Goal: Task Accomplishment & Management: Manage account settings

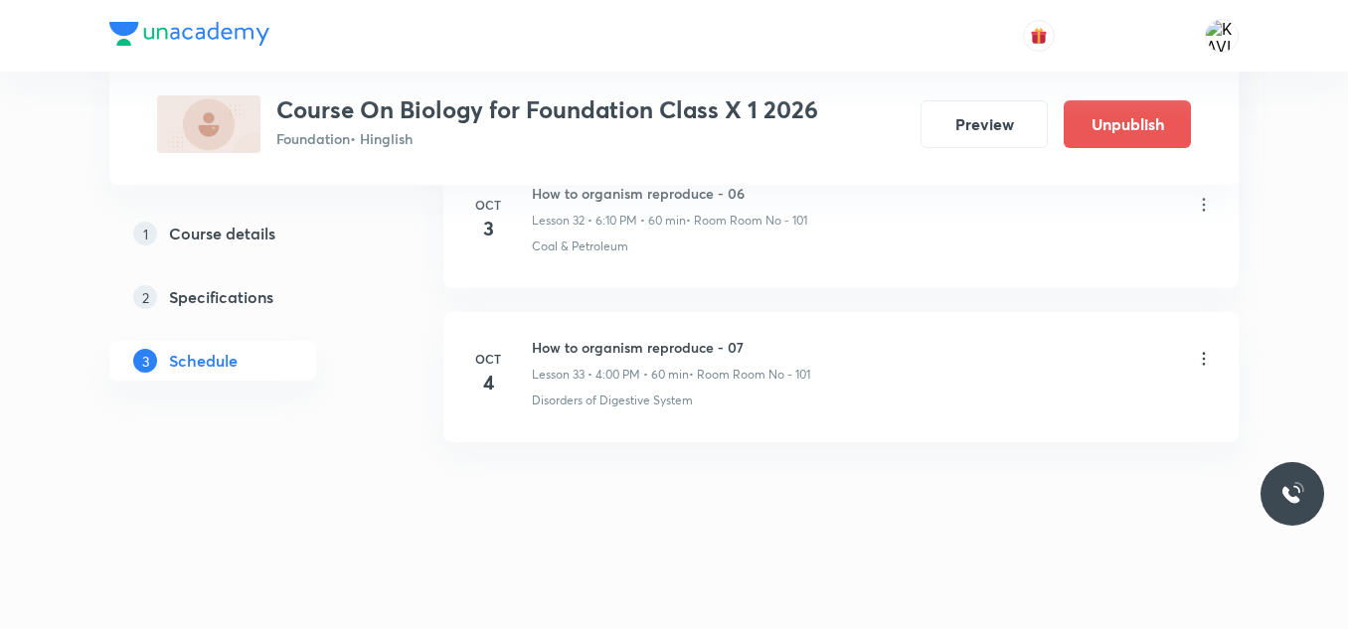
click at [672, 342] on h6 "How to organism reproduce - 07" at bounding box center [671, 347] width 278 height 21
copy h6 "How to organism reproduce - 07"
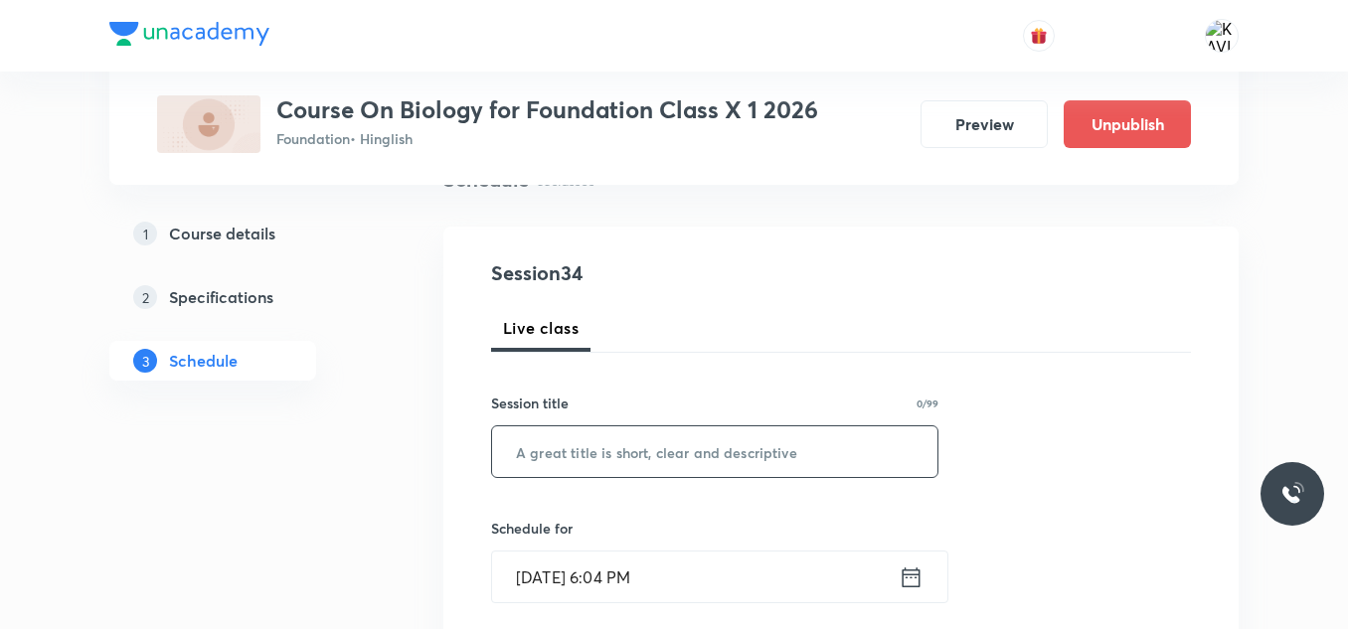
scroll to position [199, 0]
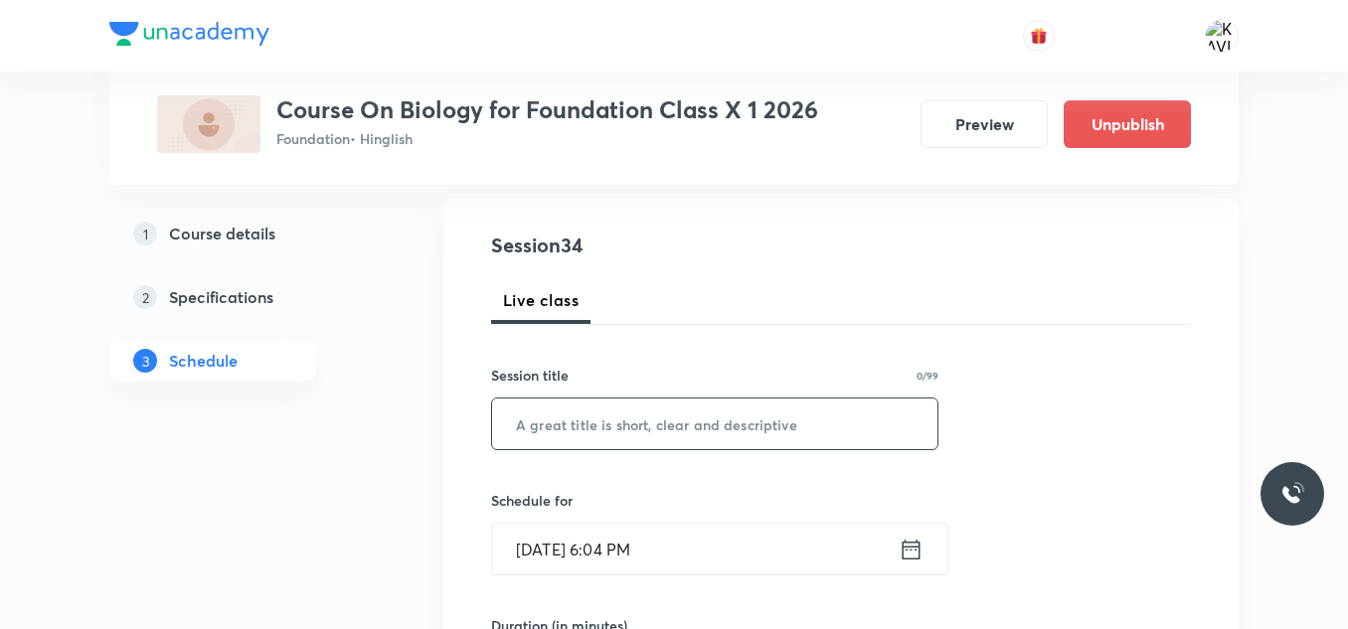
click at [627, 439] on input "text" at bounding box center [715, 424] width 446 height 51
paste input "How to organism reproduce - 07"
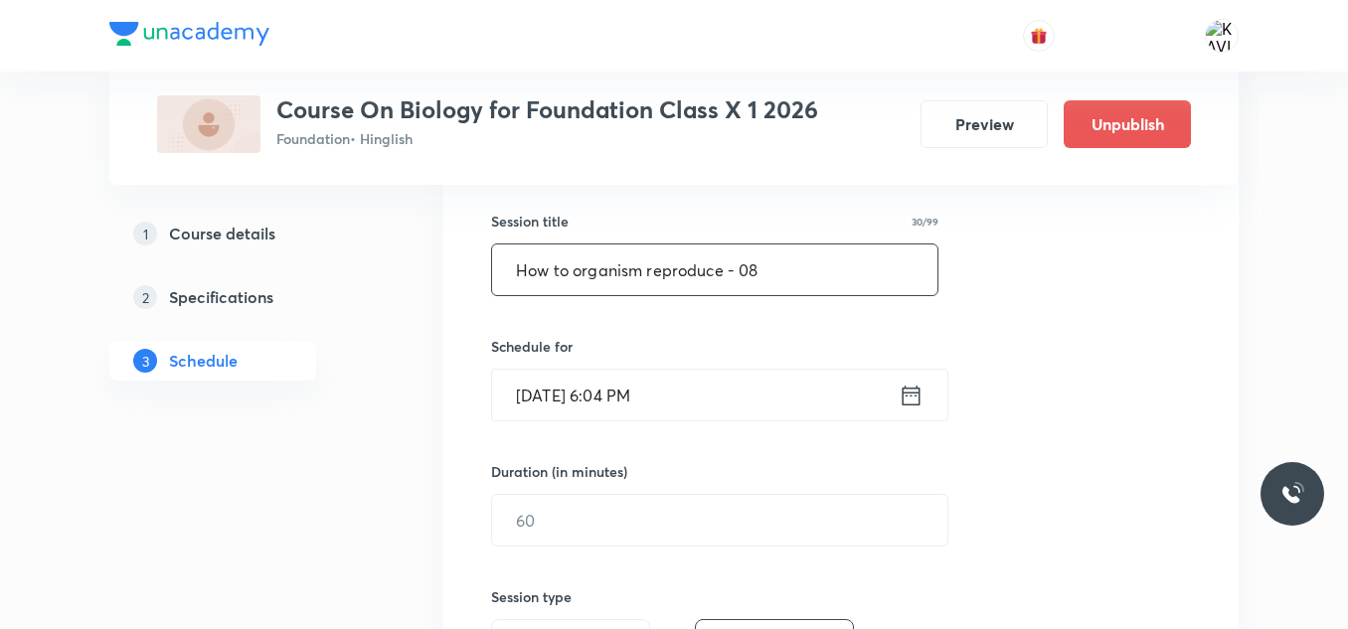
scroll to position [361, 0]
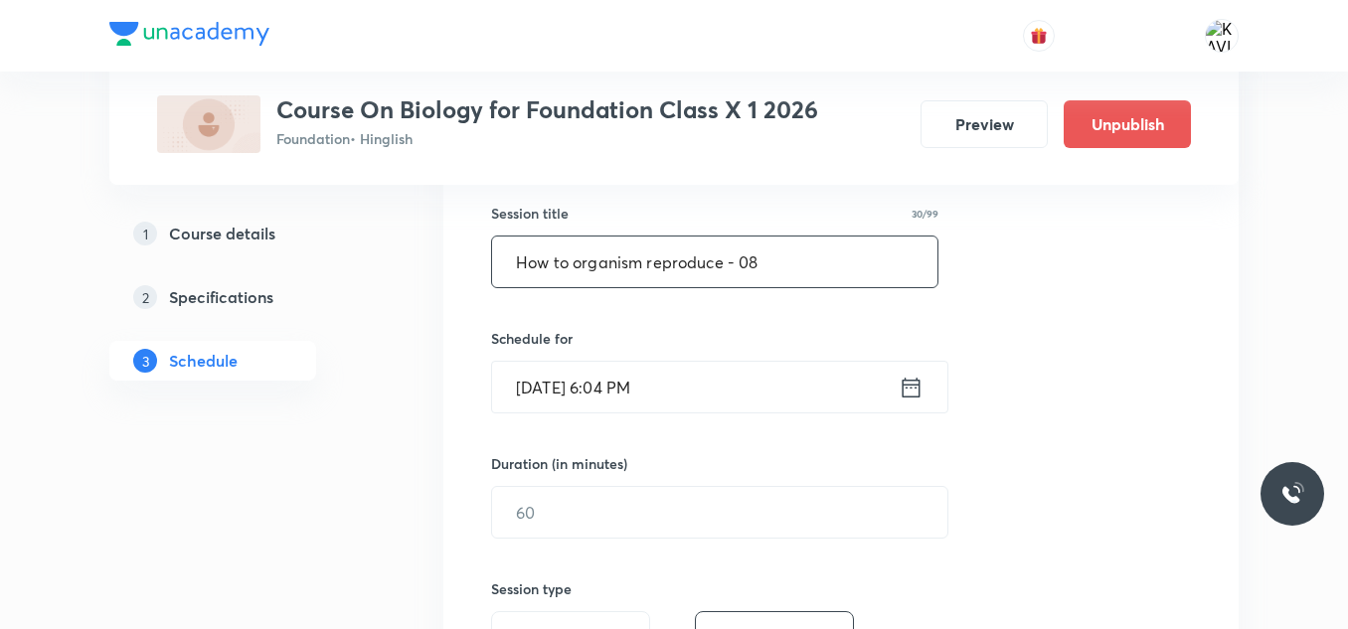
type input "How to organism reproduce - 08"
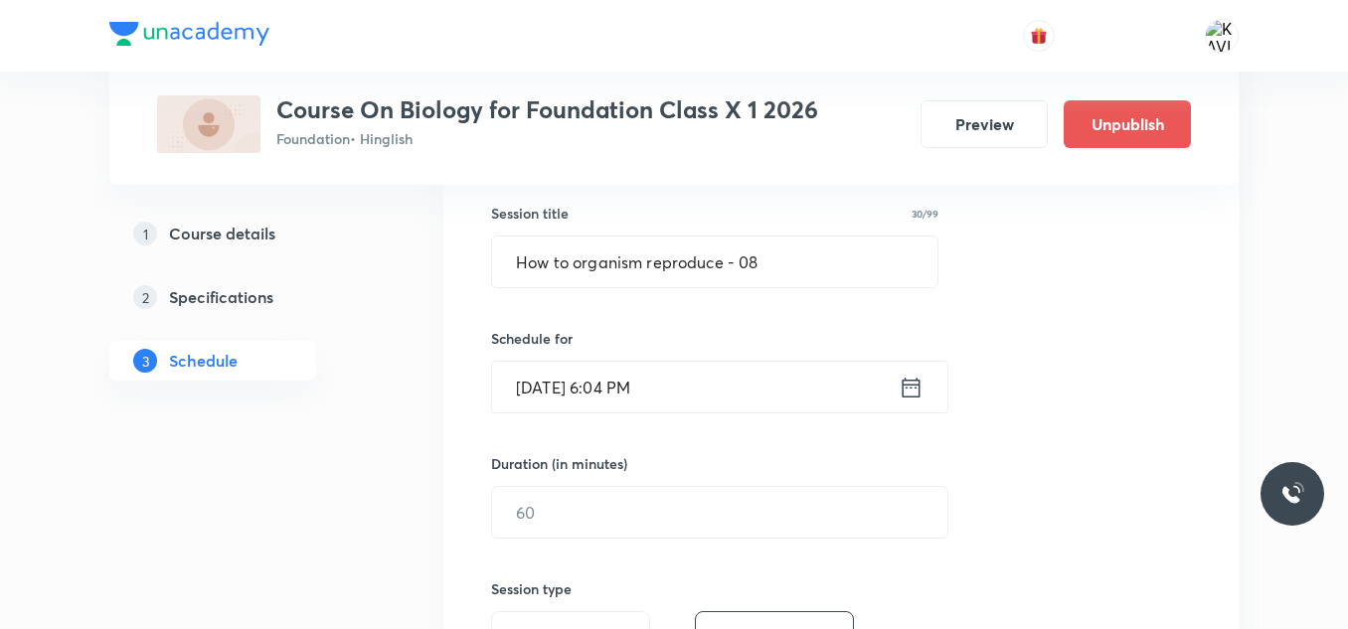
click at [910, 396] on icon at bounding box center [911, 388] width 25 height 28
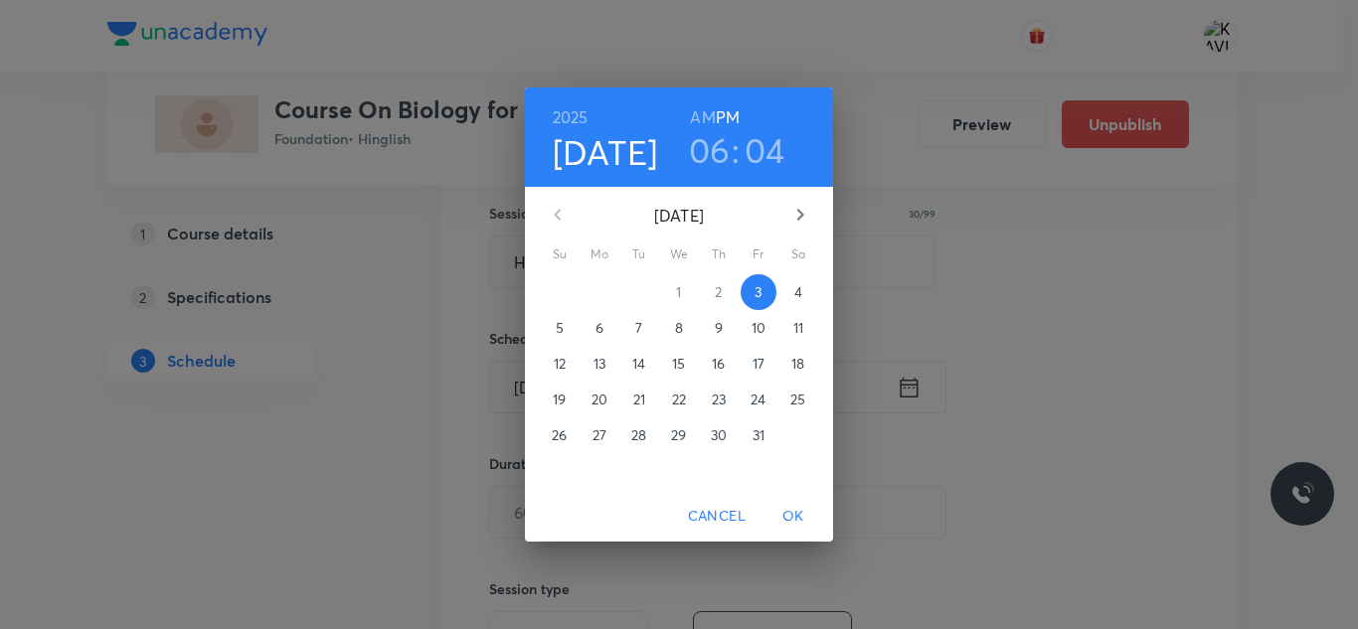
click at [795, 288] on p "4" at bounding box center [799, 292] width 8 height 20
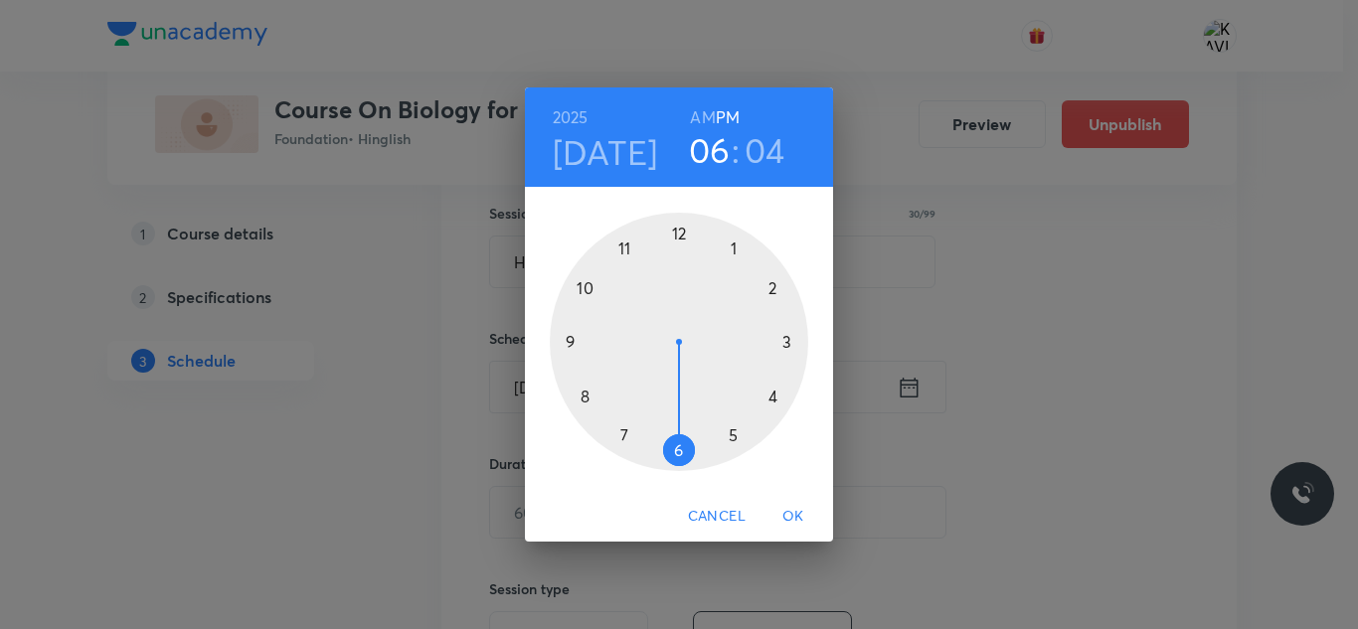
click at [676, 450] on div at bounding box center [679, 342] width 259 height 259
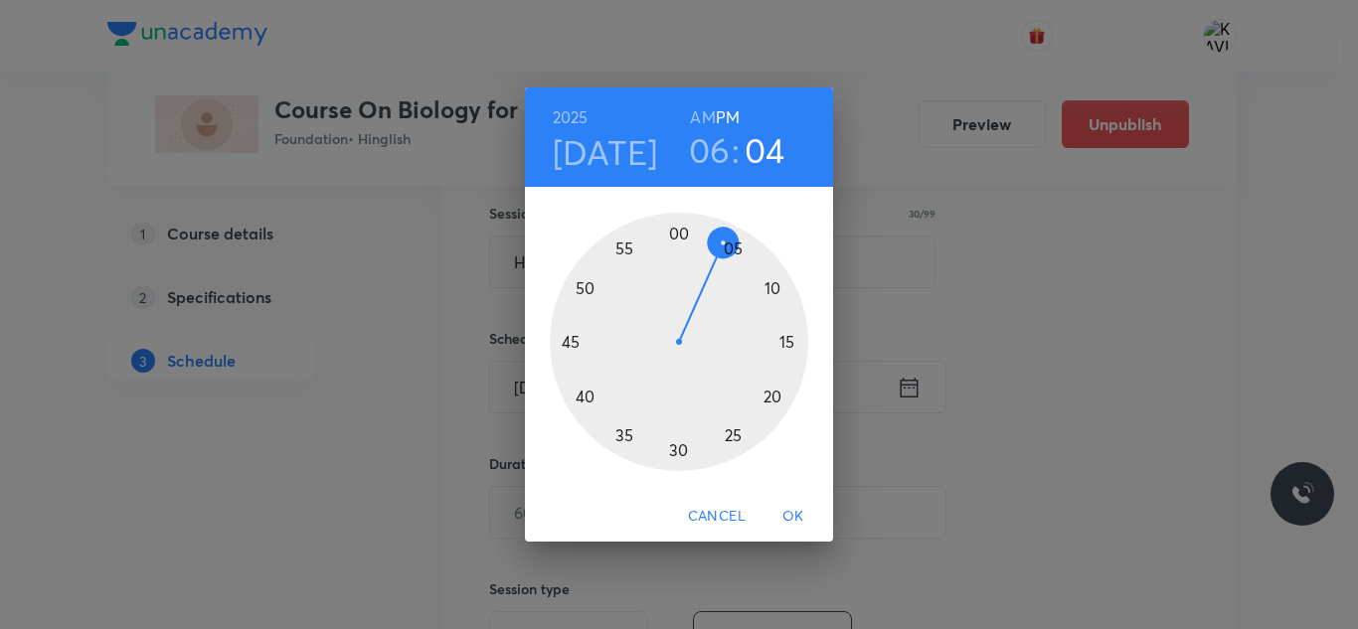
click at [773, 287] on div at bounding box center [679, 342] width 259 height 259
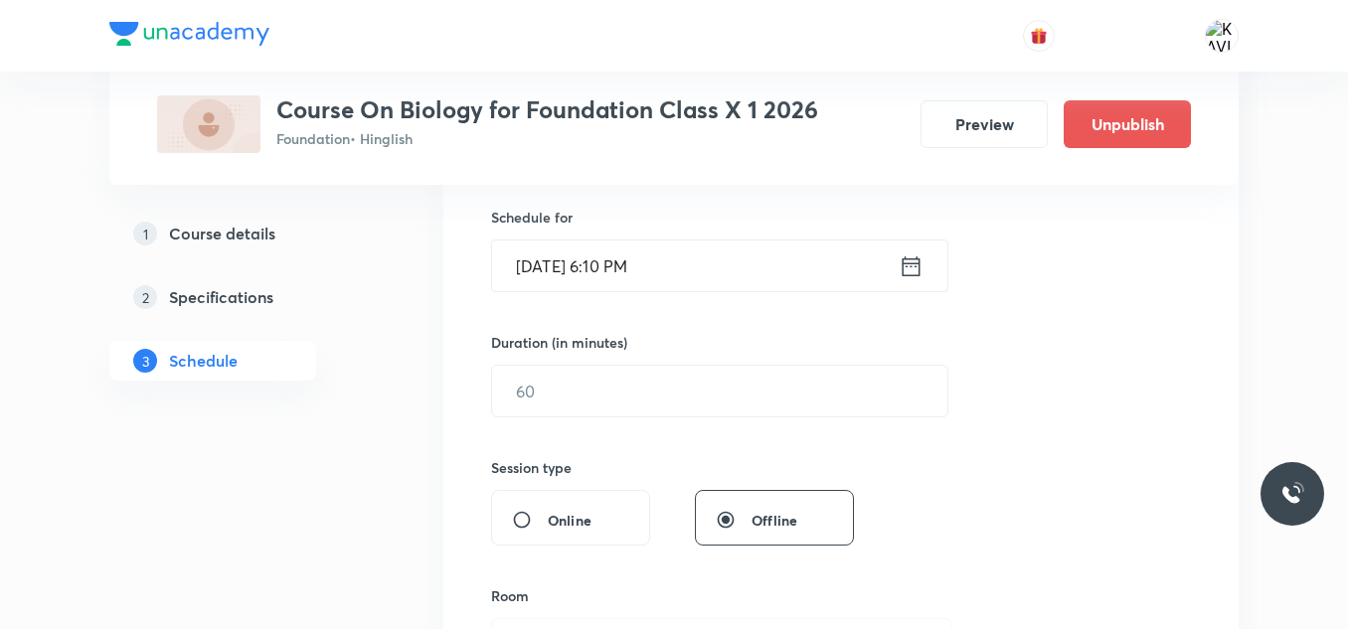
scroll to position [501, 0]
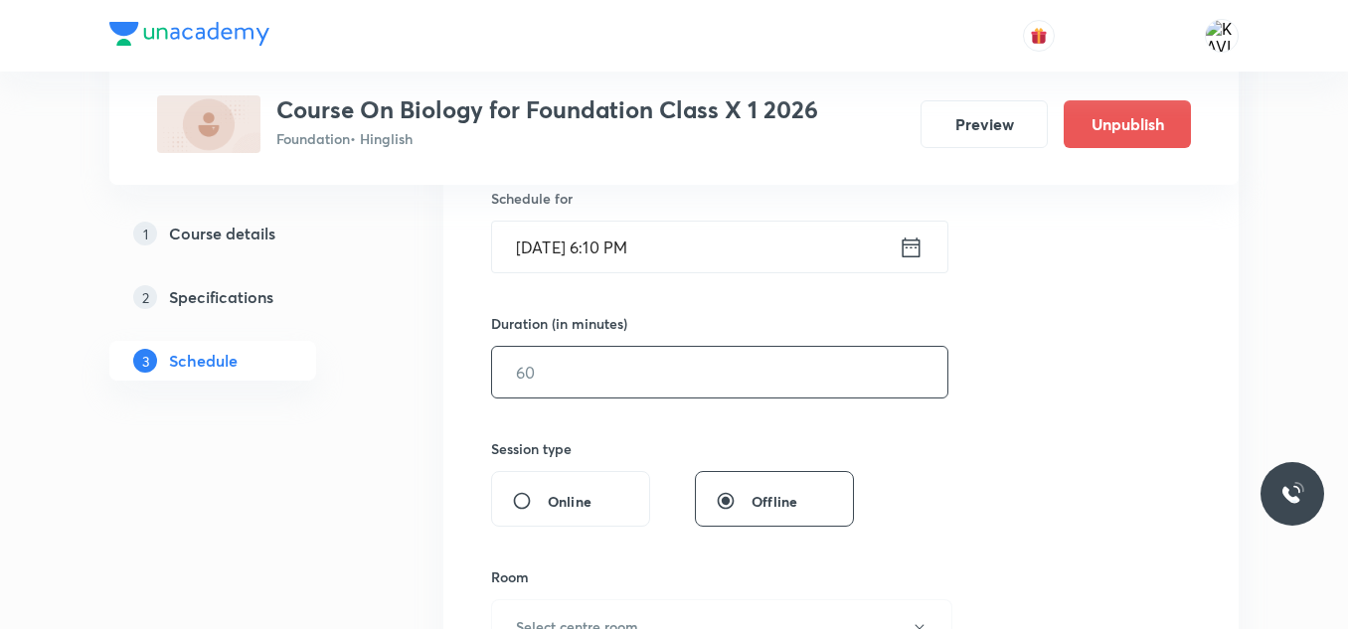
click at [586, 381] on input "text" at bounding box center [719, 372] width 455 height 51
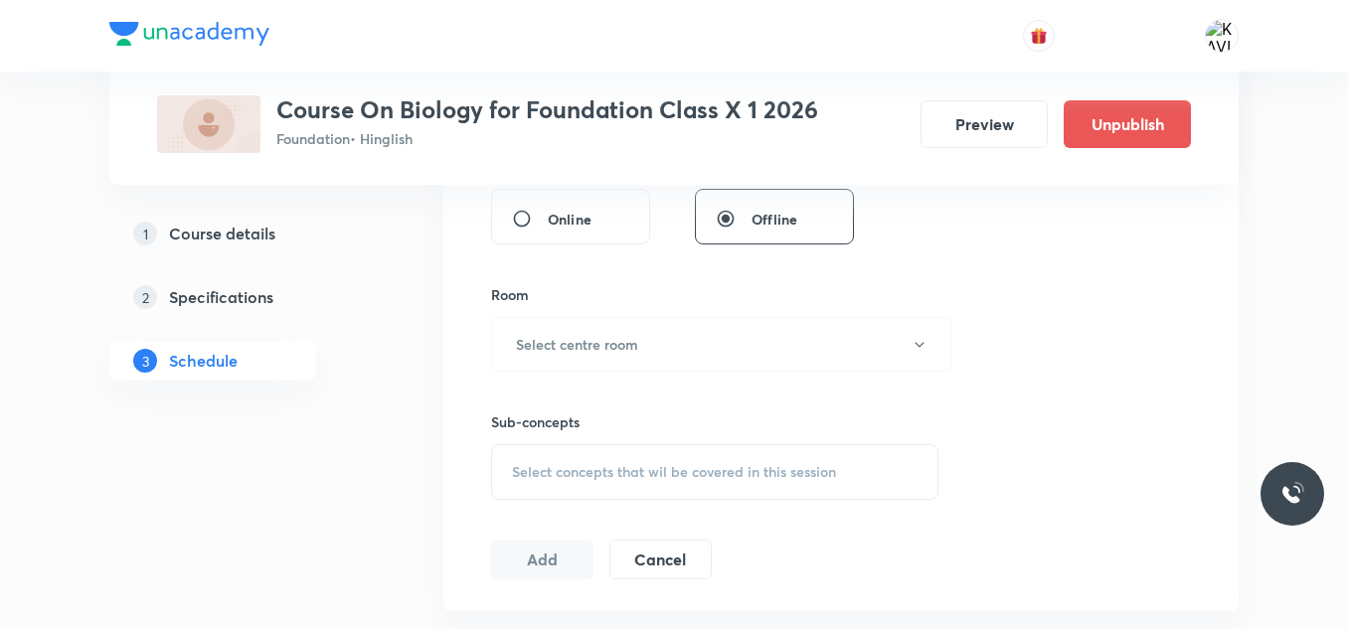
scroll to position [795, 0]
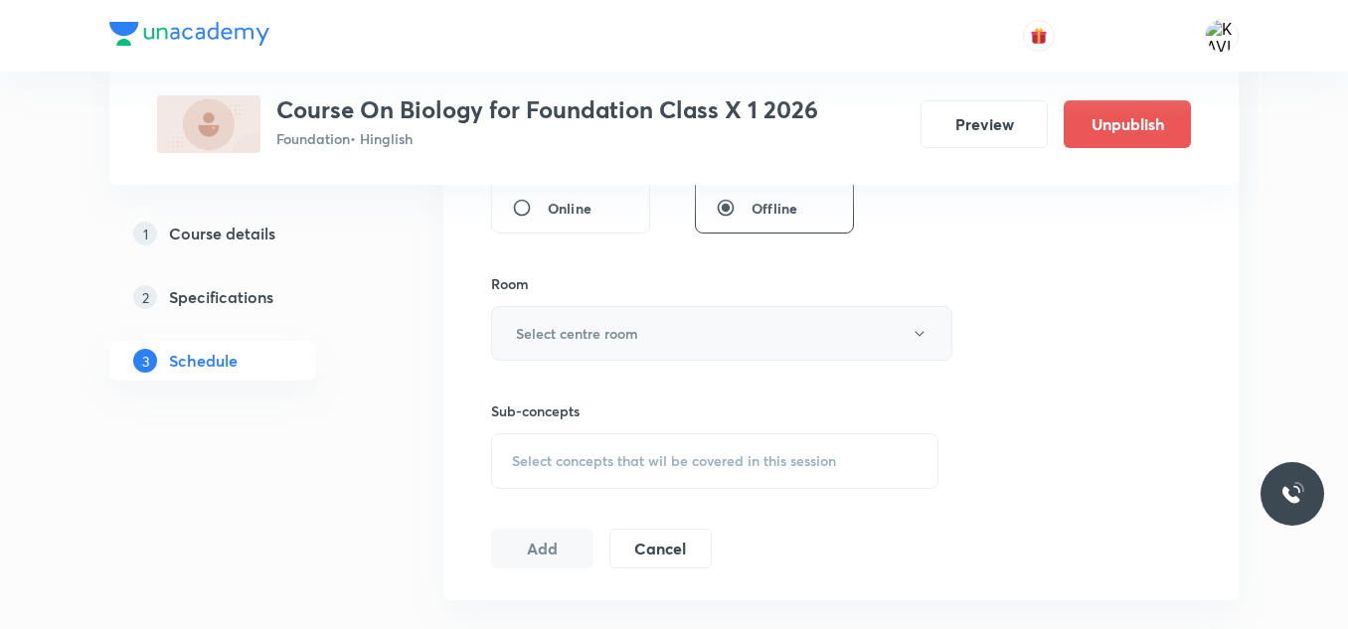
type input "60"
click at [578, 347] on button "Select centre room" at bounding box center [721, 333] width 461 height 55
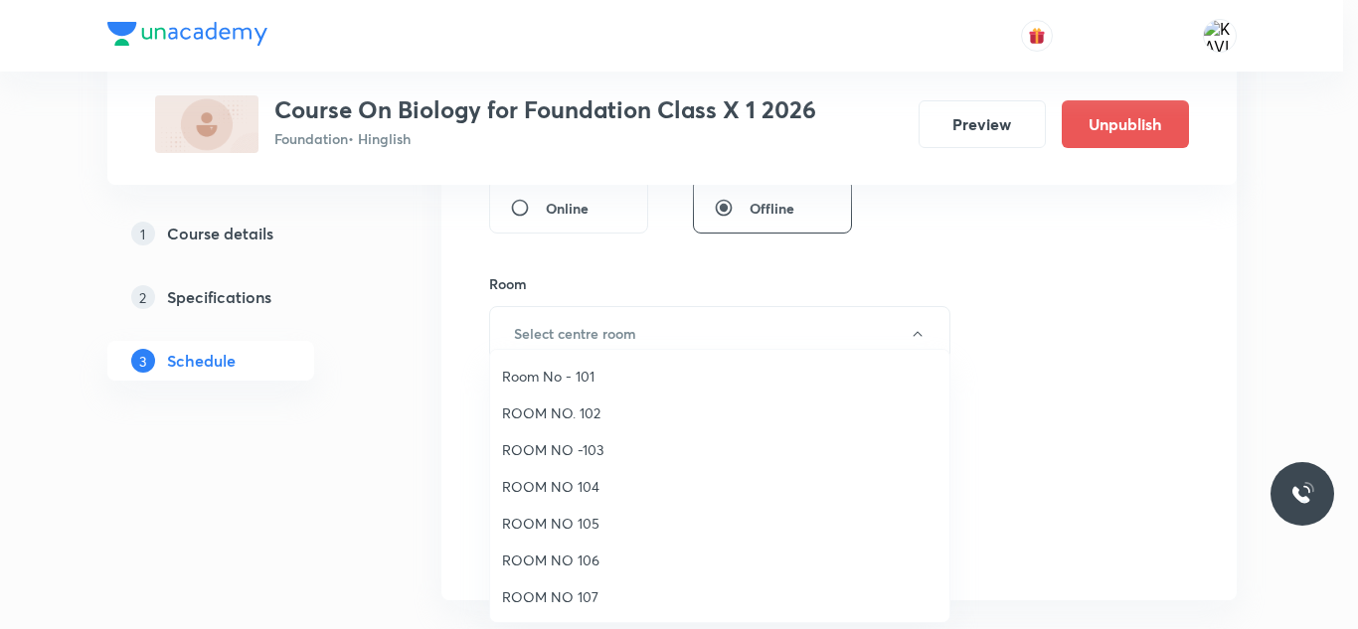
click at [597, 385] on span "Room No - 101" at bounding box center [720, 376] width 436 height 21
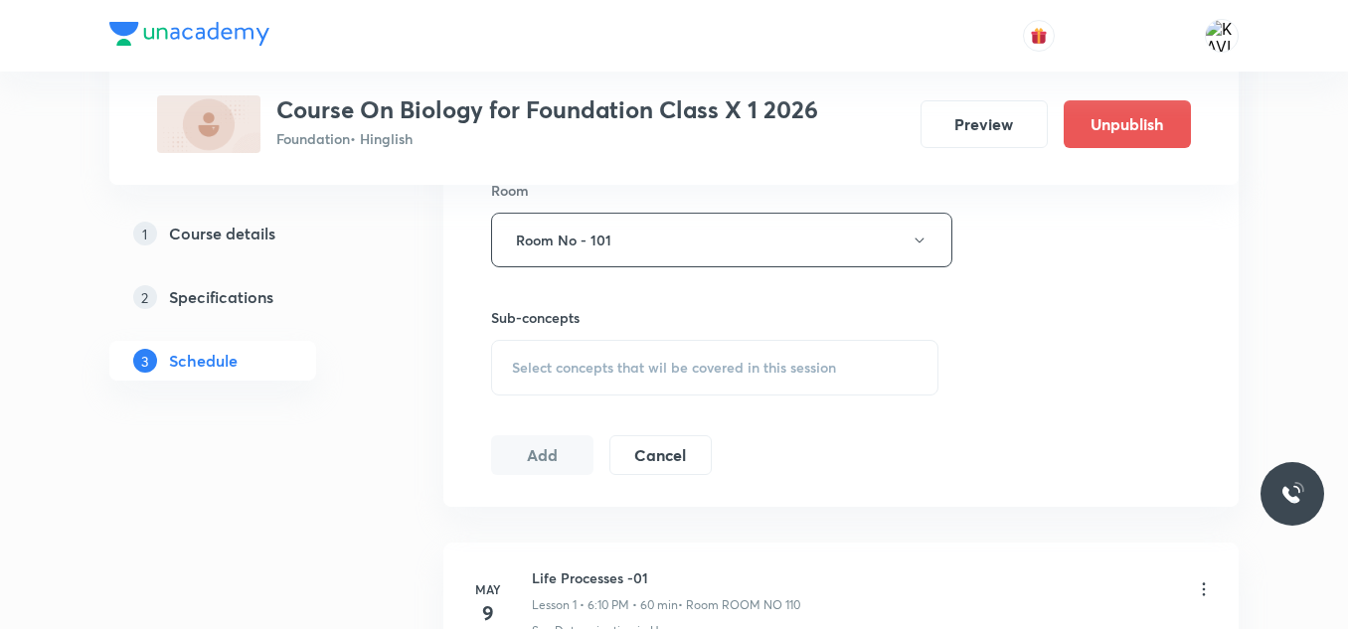
scroll to position [890, 0]
click at [589, 371] on span "Select concepts that wil be covered in this session" at bounding box center [674, 366] width 324 height 16
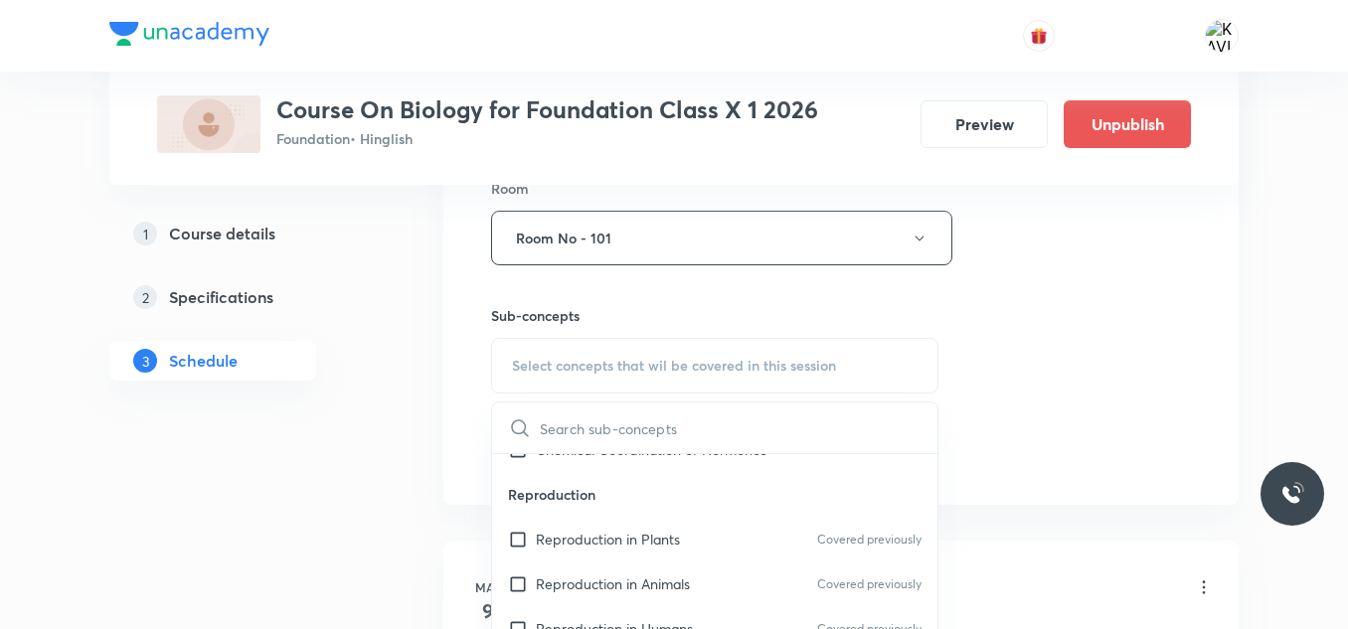
scroll to position [339, 0]
click at [585, 534] on p "Reproduction in Plants" at bounding box center [608, 537] width 144 height 21
checkbox input "true"
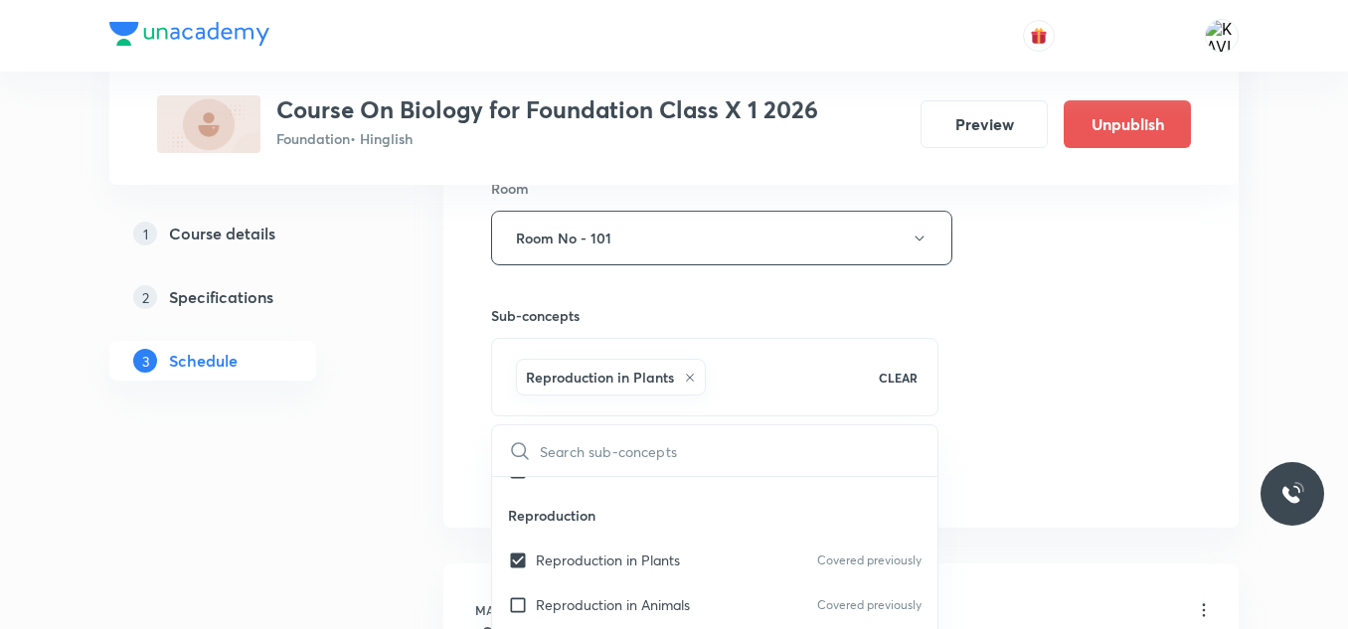
click at [1034, 294] on div "Session 34 Live class Session title 30/99 How to organism reproduce - 08 ​ Sche…" at bounding box center [841, 18] width 700 height 957
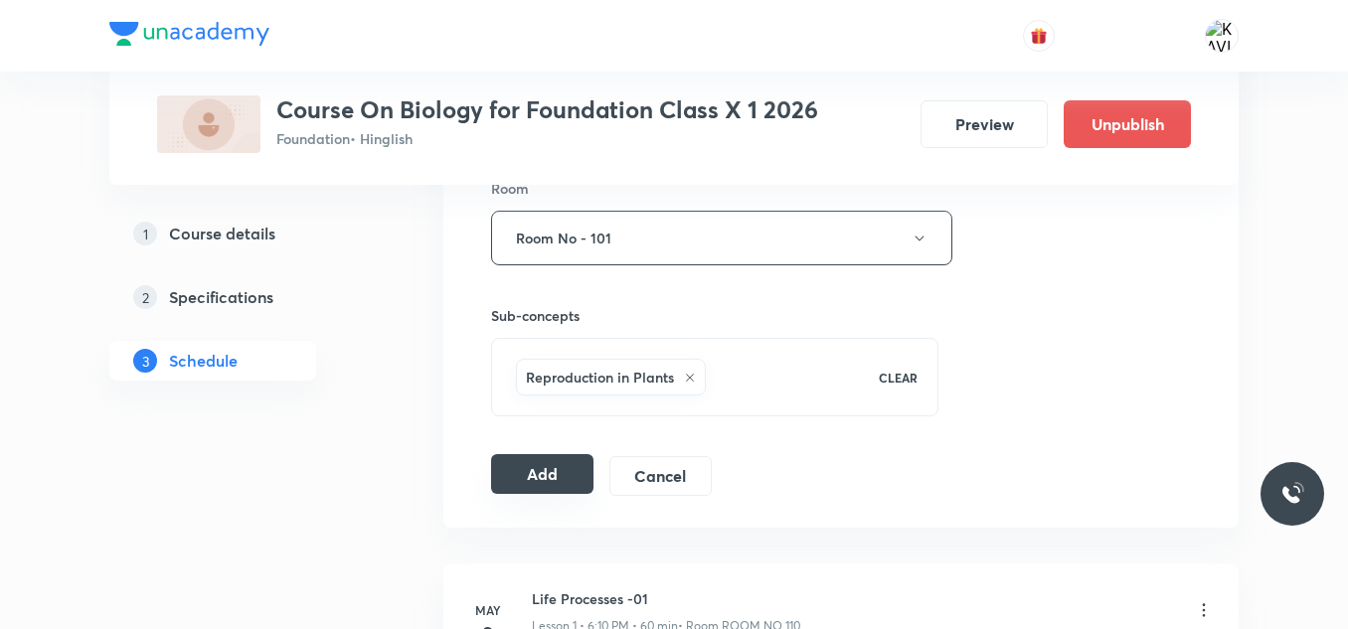
click at [528, 469] on button "Add" at bounding box center [542, 474] width 102 height 40
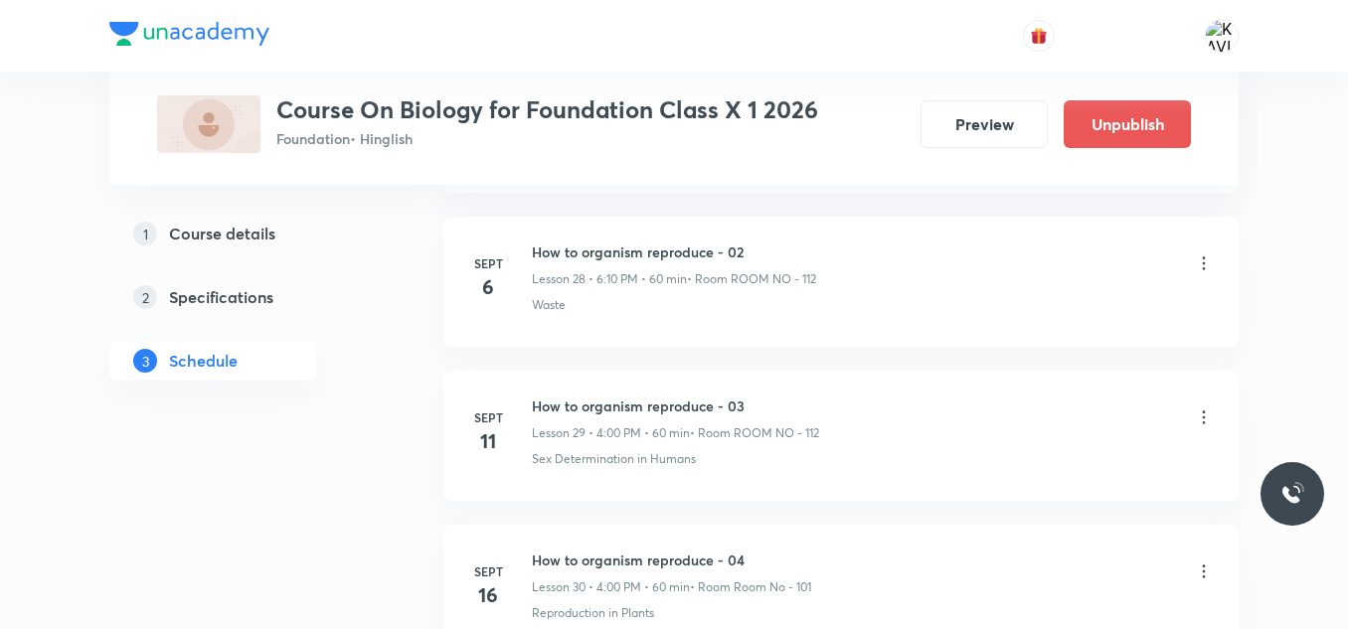
scroll to position [6074, 0]
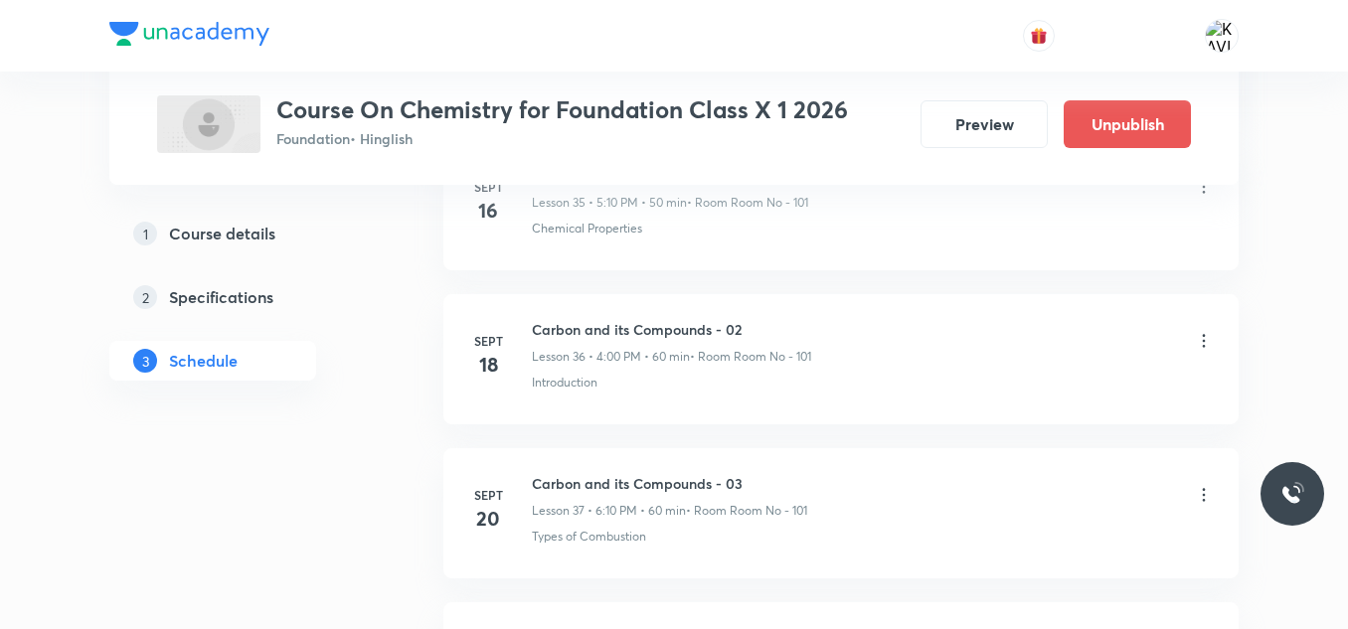
scroll to position [6976, 0]
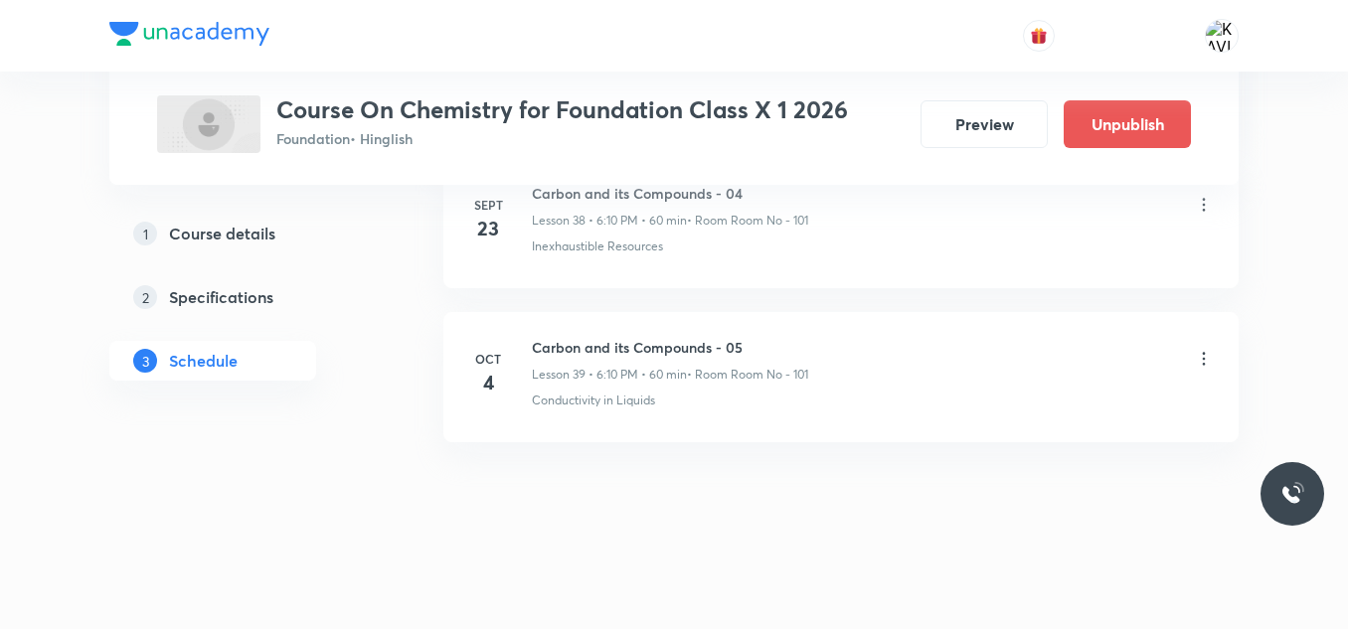
click at [1203, 360] on icon at bounding box center [1204, 359] width 20 height 20
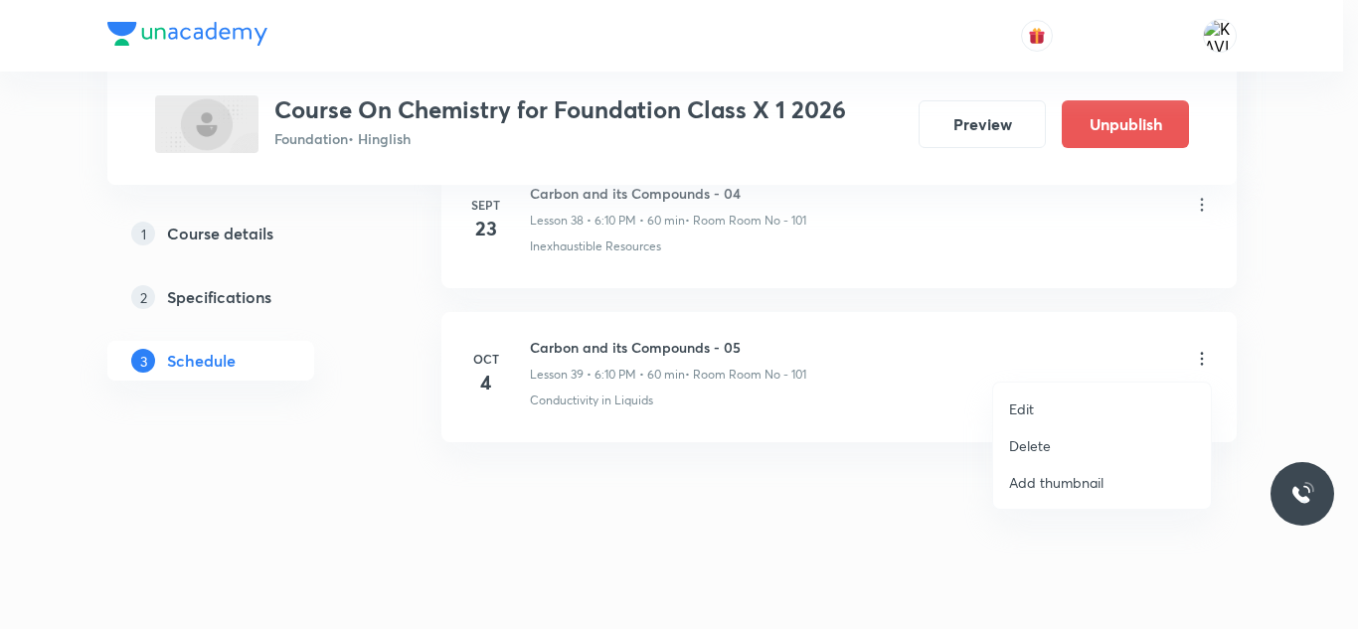
click at [1020, 448] on p "Delete" at bounding box center [1030, 446] width 42 height 21
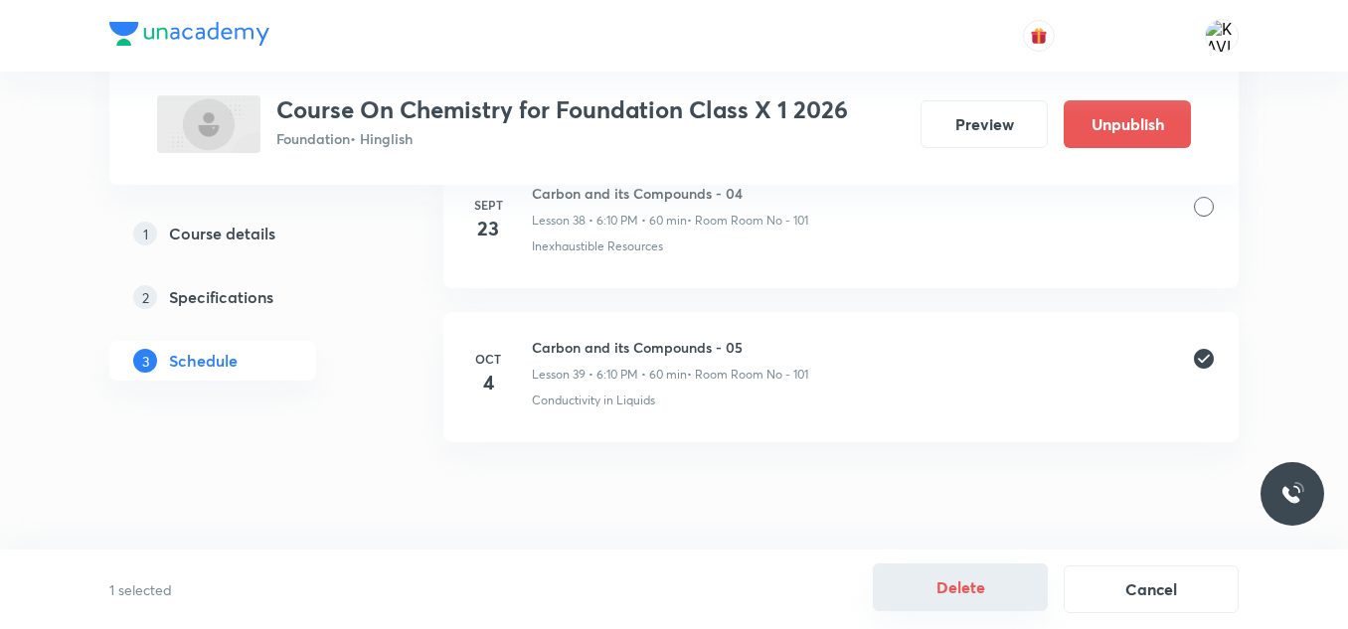
click at [959, 587] on button "Delete" at bounding box center [960, 588] width 175 height 48
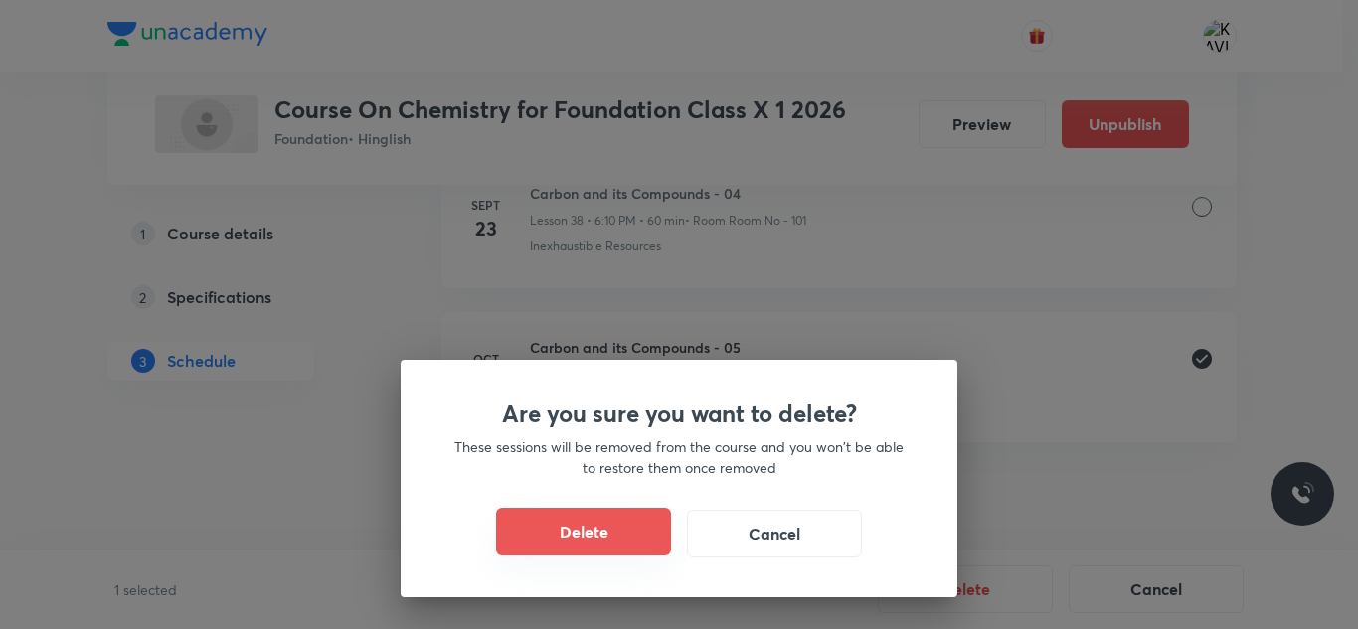
click at [603, 525] on button "Delete" at bounding box center [583, 532] width 175 height 48
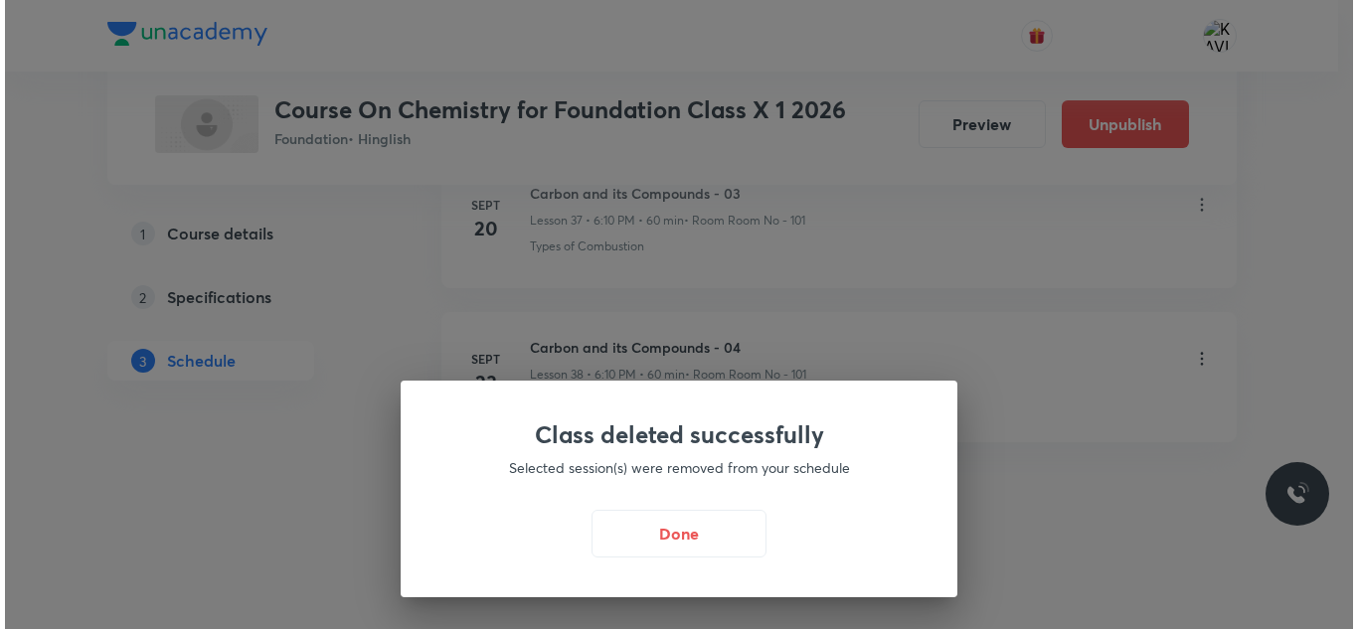
scroll to position [6822, 0]
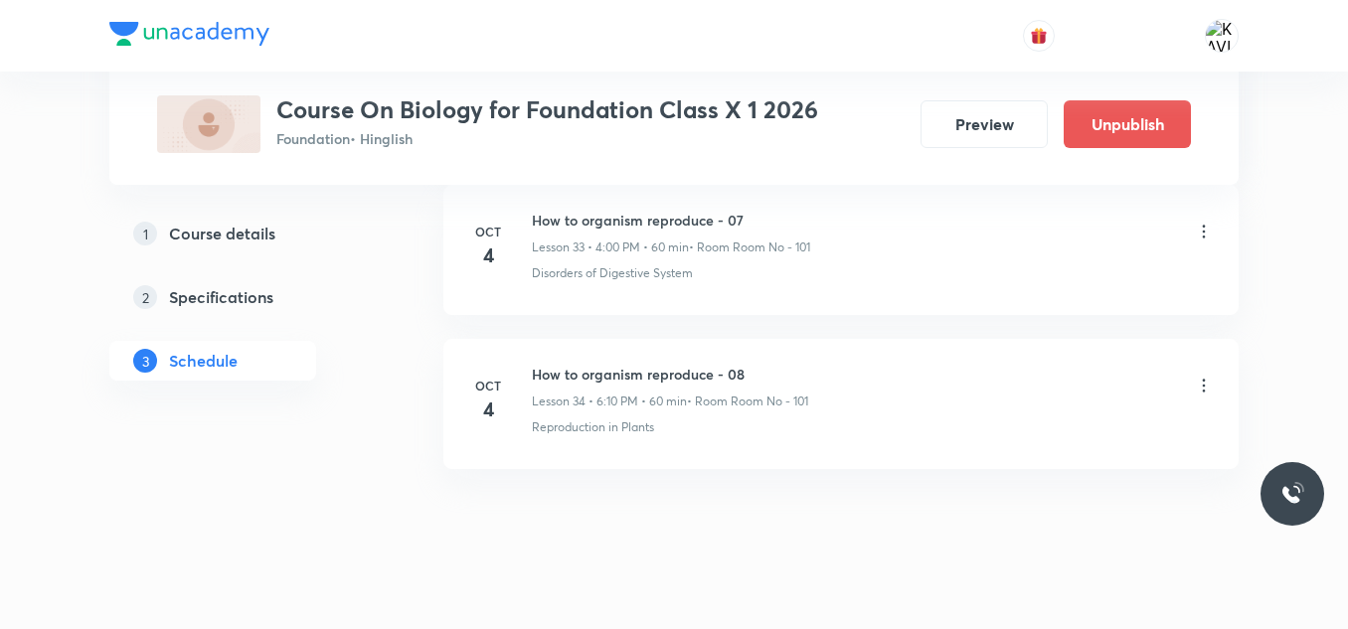
scroll to position [6205, 0]
